Goal: Information Seeking & Learning: Check status

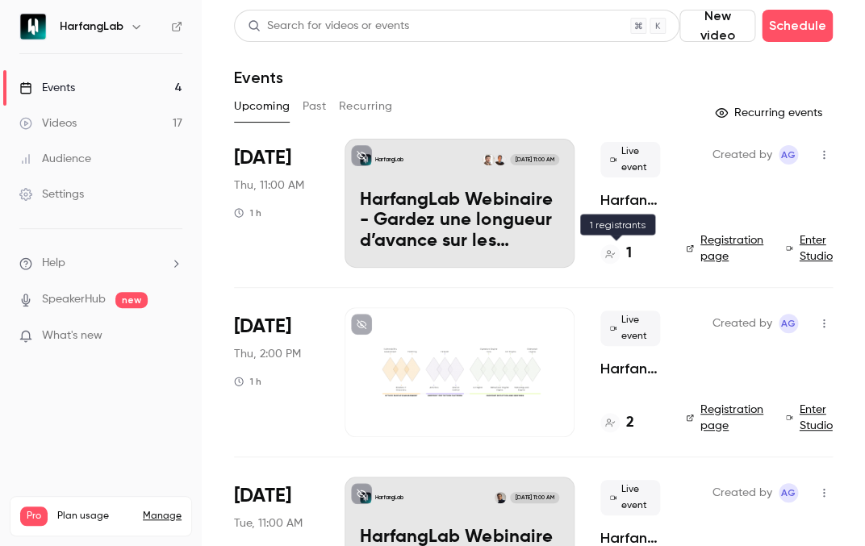
click at [630, 249] on h4 "1" at bounding box center [629, 254] width 6 height 22
click at [531, 210] on p "HarfangLab Webinaire - Gardez une longueur d’avance sur les menaces avec Harfan…" at bounding box center [459, 221] width 199 height 62
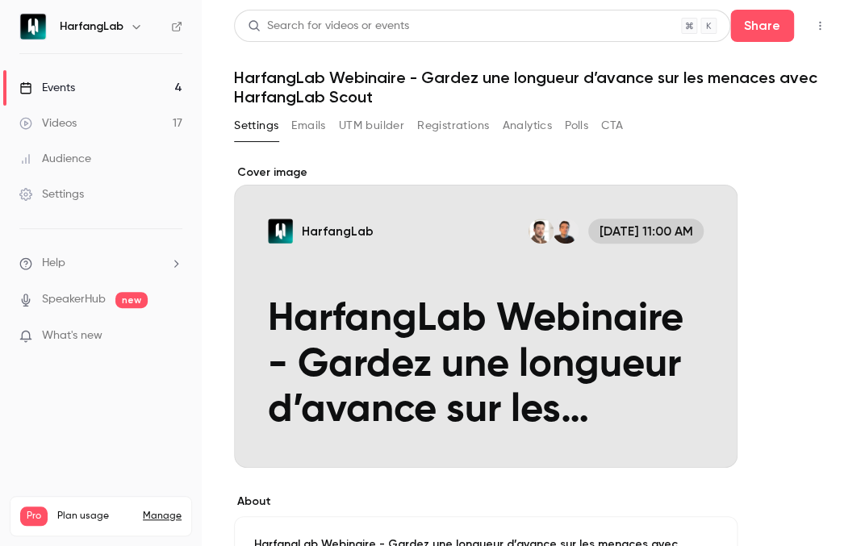
click at [441, 134] on button "Registrations" at bounding box center [453, 126] width 72 height 26
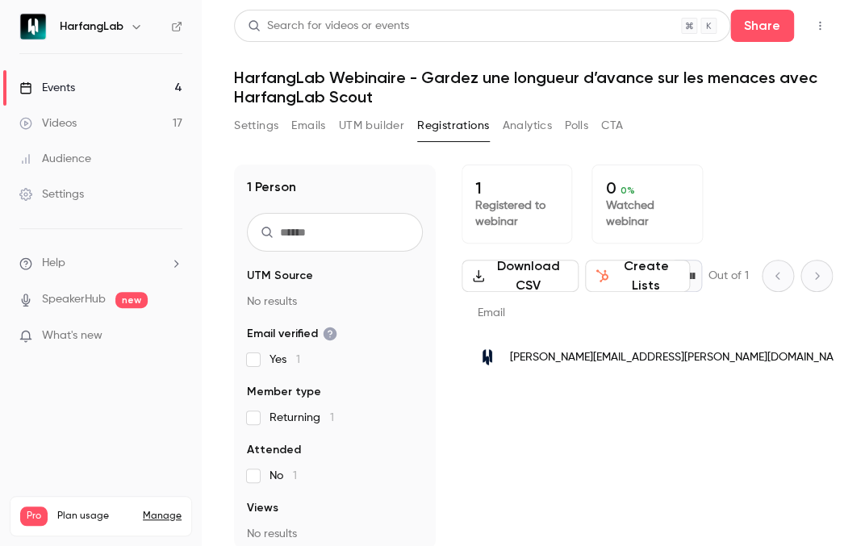
click at [526, 116] on button "Analytics" at bounding box center [527, 126] width 50 height 26
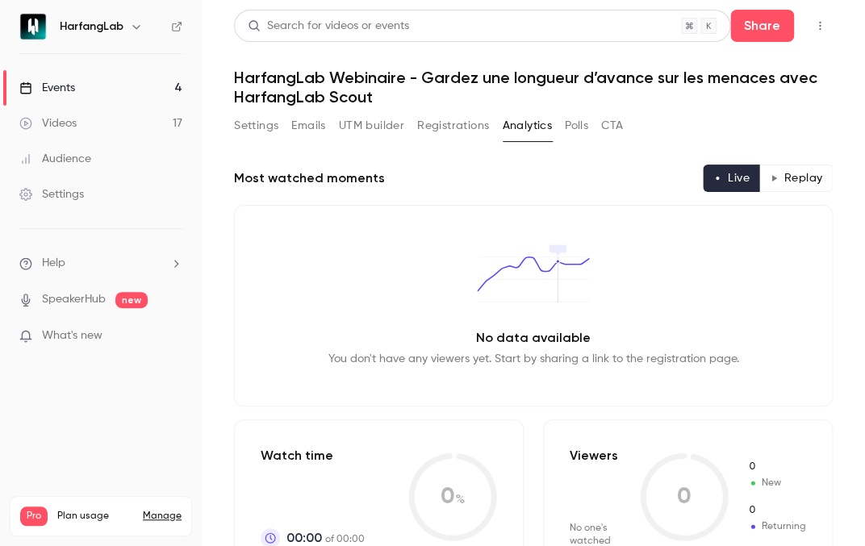
click at [315, 126] on button "Emails" at bounding box center [308, 126] width 34 height 26
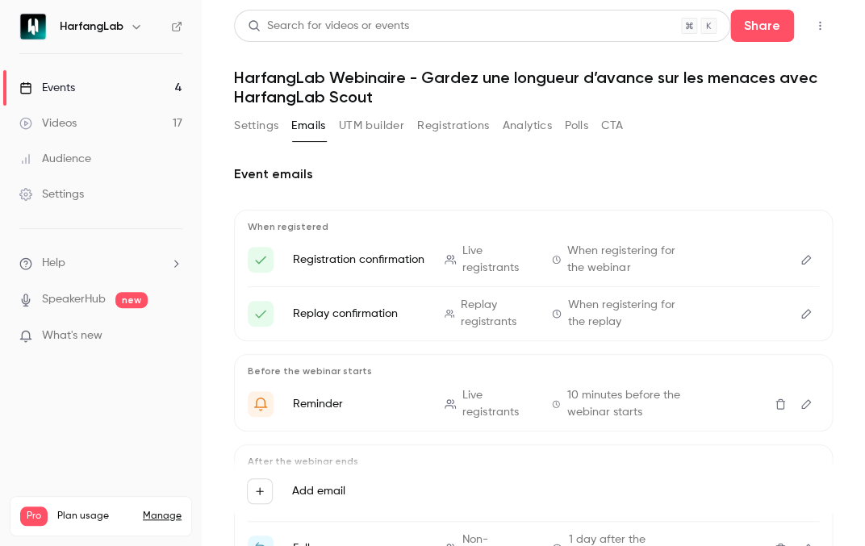
click at [457, 134] on button "Registrations" at bounding box center [453, 126] width 72 height 26
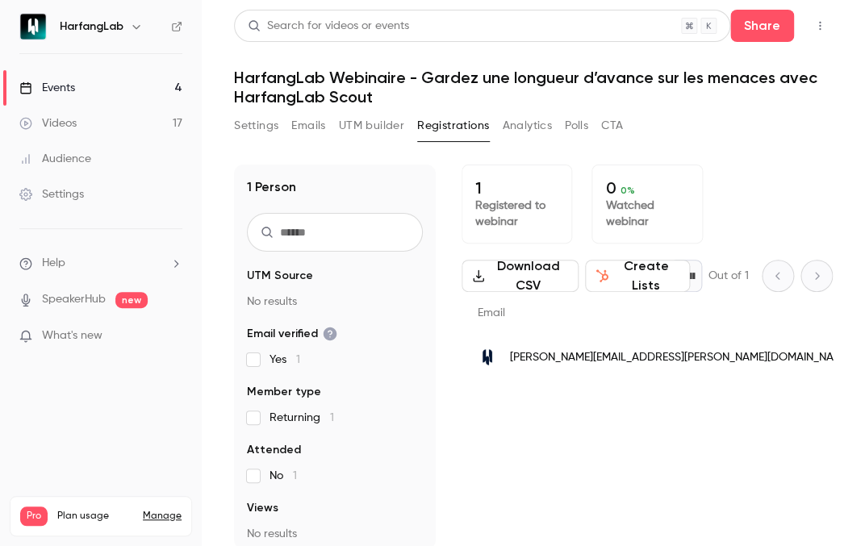
click at [509, 219] on p "Registered to webinar" at bounding box center [516, 214] width 83 height 32
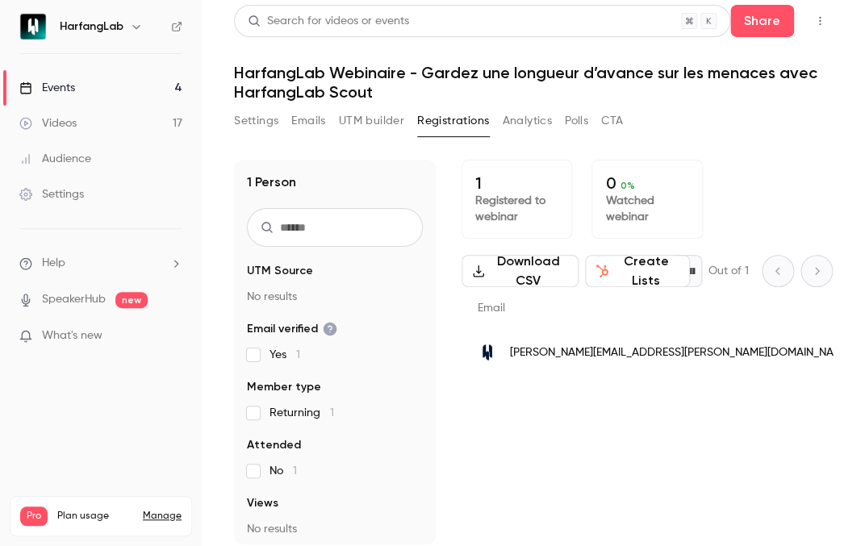
scroll to position [0, 73]
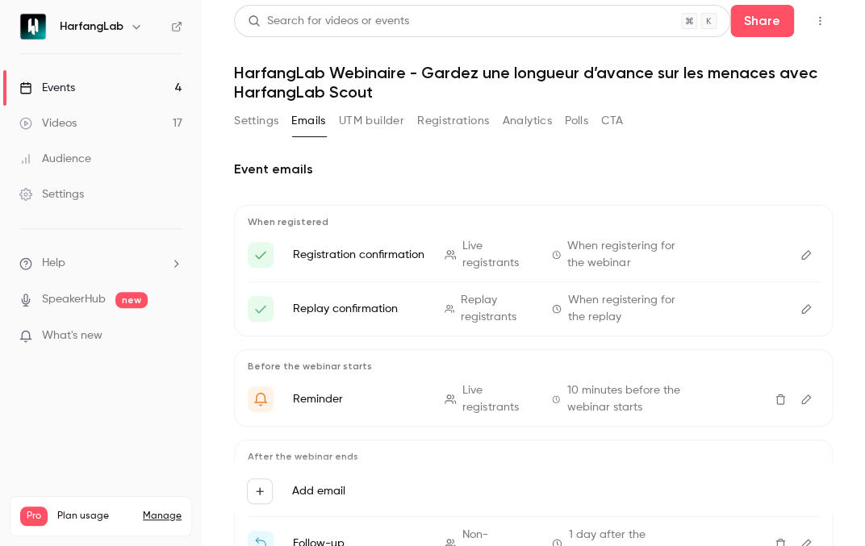
click at [112, 91] on link "Events 4" at bounding box center [101, 88] width 202 height 36
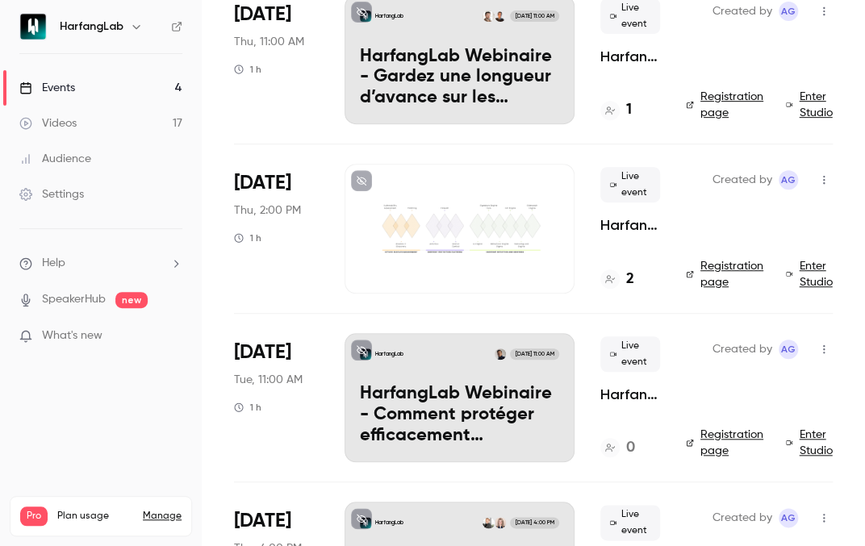
scroll to position [258, 0]
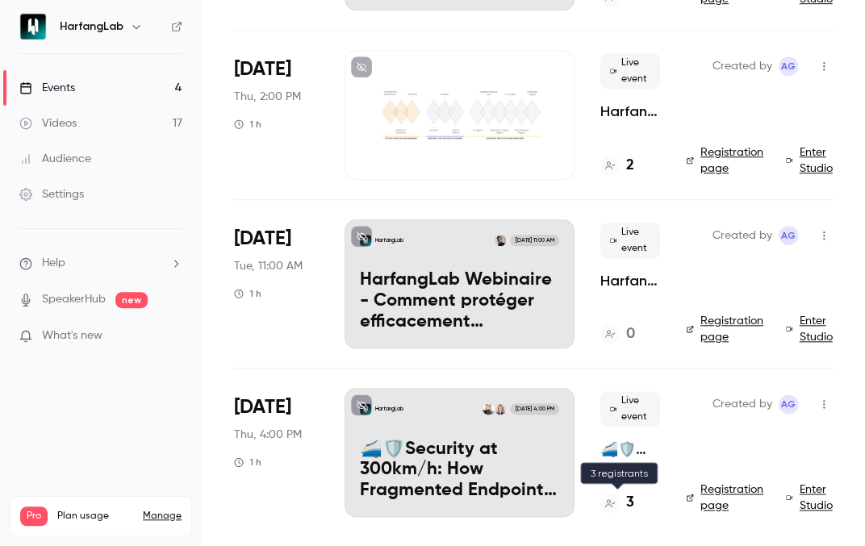
click at [626, 499] on div "3" at bounding box center [617, 503] width 34 height 22
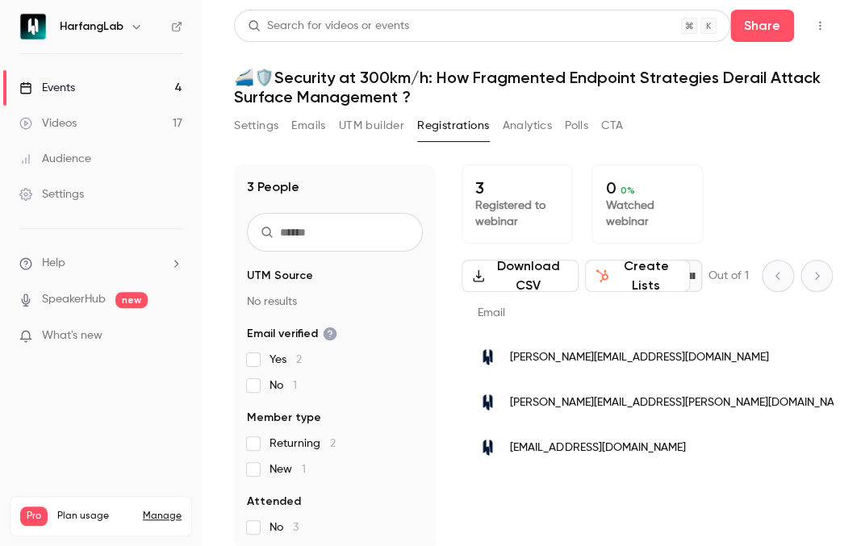
scroll to position [0, 748]
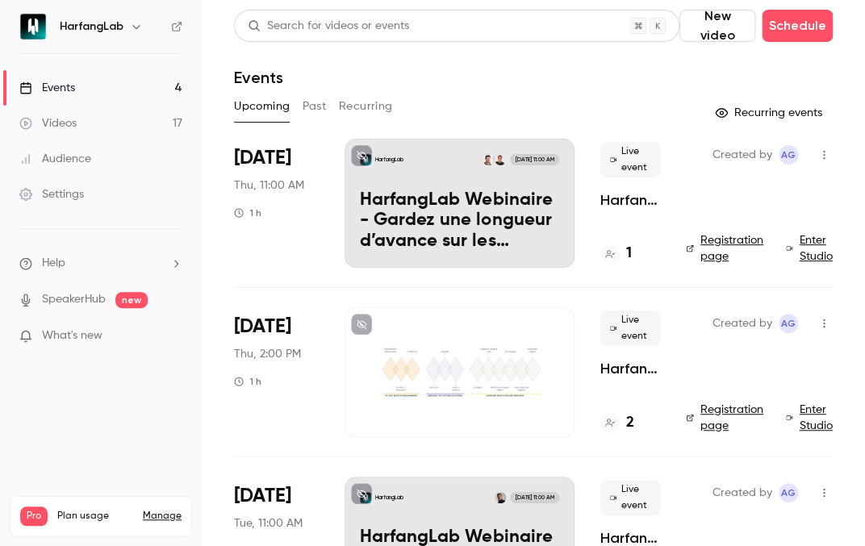
click at [633, 420] on h4 "2" at bounding box center [630, 423] width 8 height 22
